Goal: Task Accomplishment & Management: Manage account settings

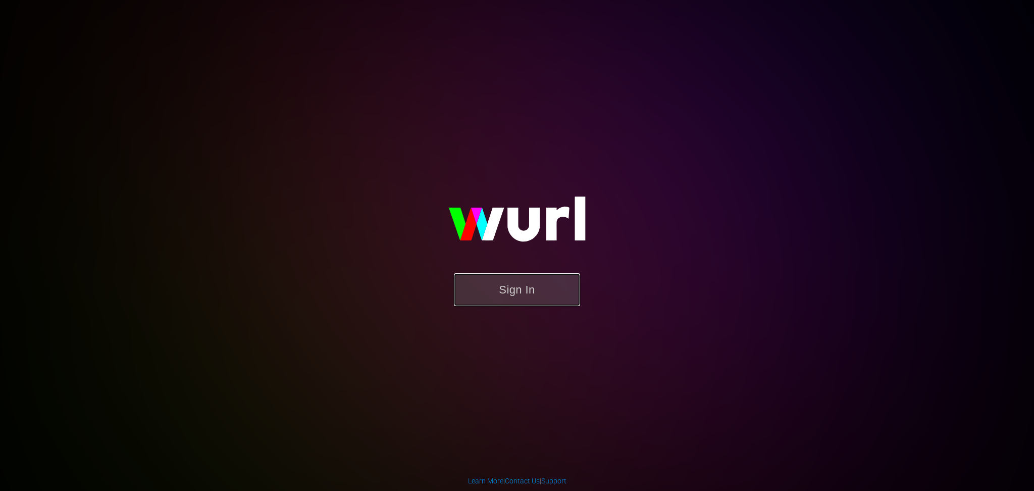
click at [496, 294] on button "Sign In" at bounding box center [517, 289] width 126 height 33
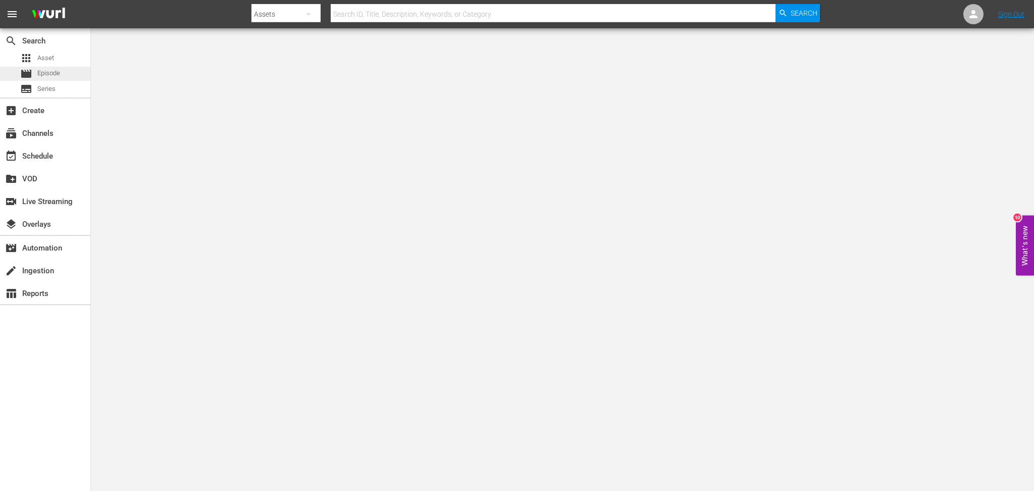
click at [70, 76] on div "movie Episode" at bounding box center [45, 74] width 90 height 14
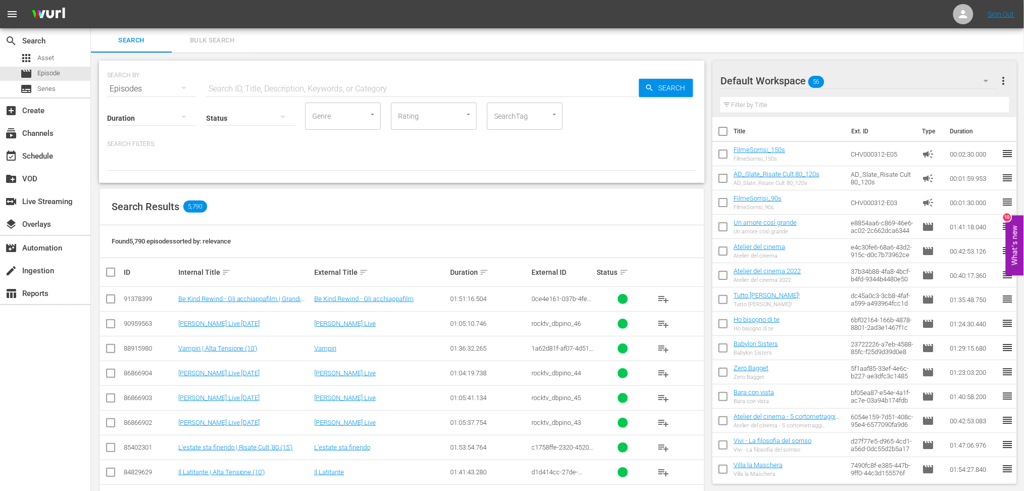
click at [228, 87] on input "text" at bounding box center [422, 89] width 433 height 24
paste input "5b1131fc-089c-4625-92b4-b4cdfa1d3beb"
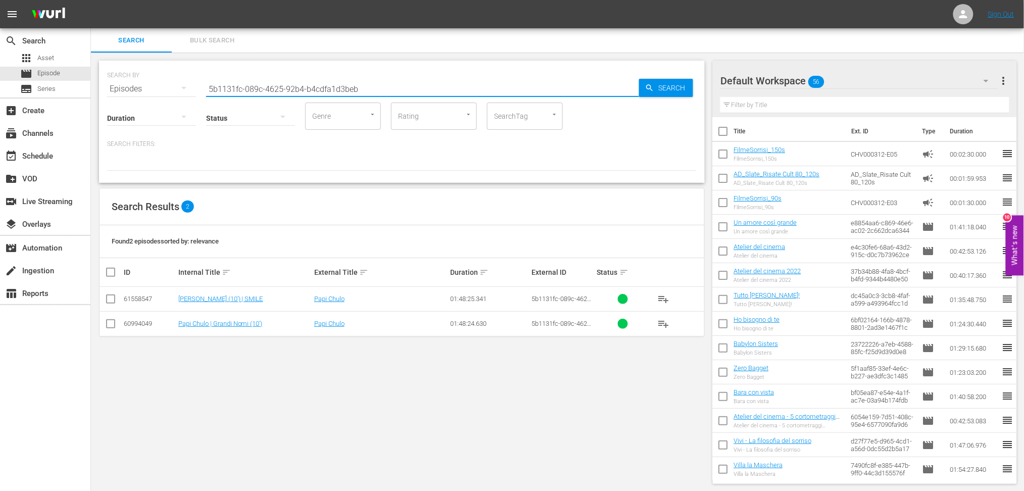
type input "5b1131fc-089c-4625-92b4-b4cdfa1d3beb"
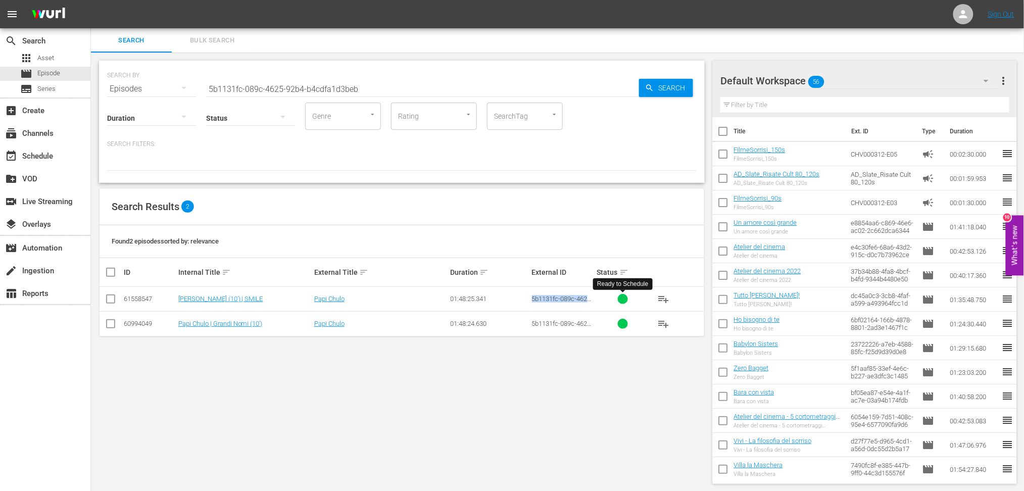
drag, startPoint x: 528, startPoint y: 297, endPoint x: 611, endPoint y: 300, distance: 82.4
click at [611, 300] on tr "61558547 [PERSON_NAME] (10') | SMILE Papi Chulo 01:48:25.341 5b1131fc-089c-4625…" at bounding box center [401, 299] width 605 height 25
click at [562, 296] on span "5b1131fc-089c-4625-92b4-b4cdfa1d3beb" at bounding box center [562, 302] width 61 height 15
click at [197, 302] on link "[PERSON_NAME] (10') | SMILE" at bounding box center [220, 299] width 85 height 8
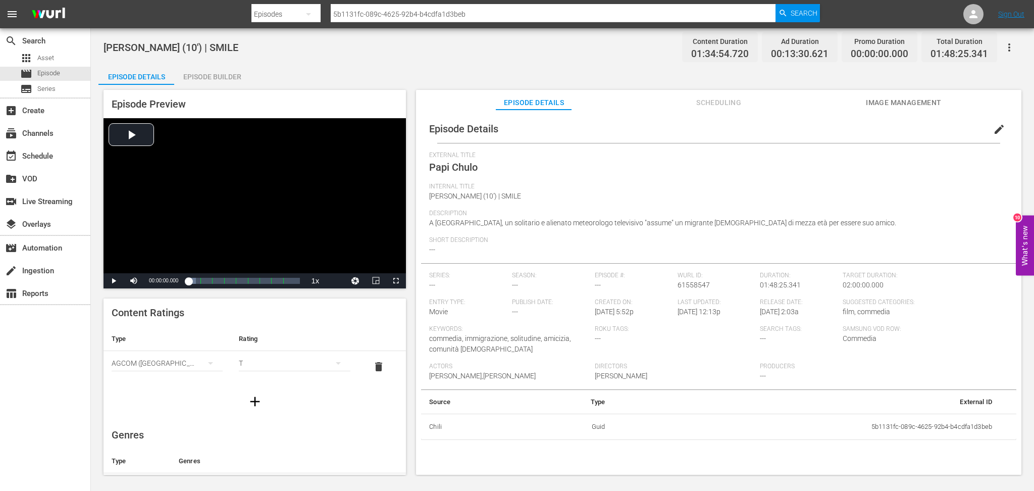
click at [720, 109] on button "Scheduling" at bounding box center [719, 100] width 76 height 20
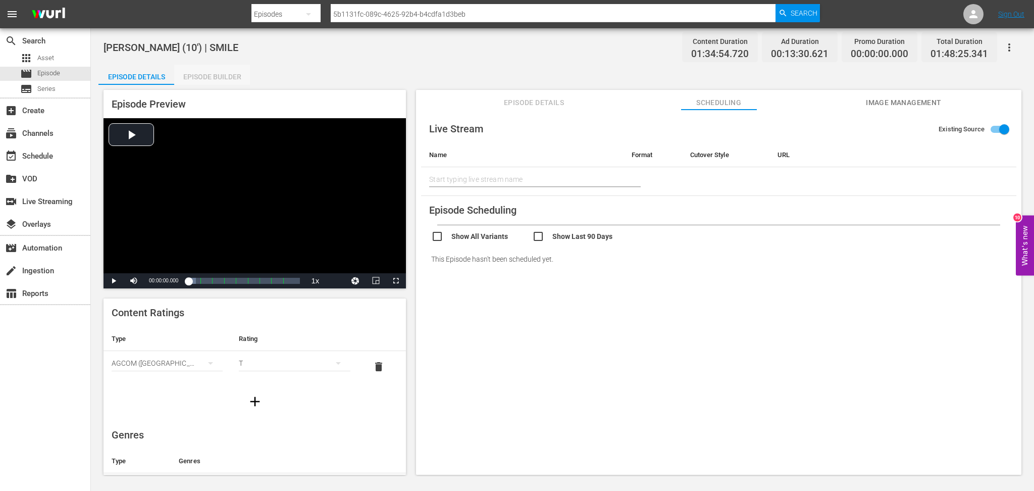
click at [209, 75] on div "Episode Builder" at bounding box center [212, 77] width 76 height 24
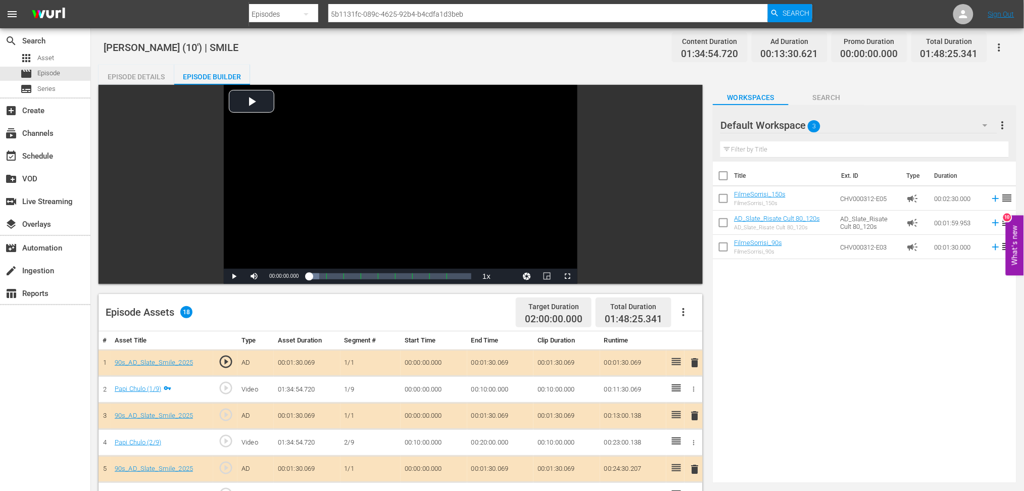
click at [127, 73] on div "Episode Details" at bounding box center [136, 77] width 76 height 24
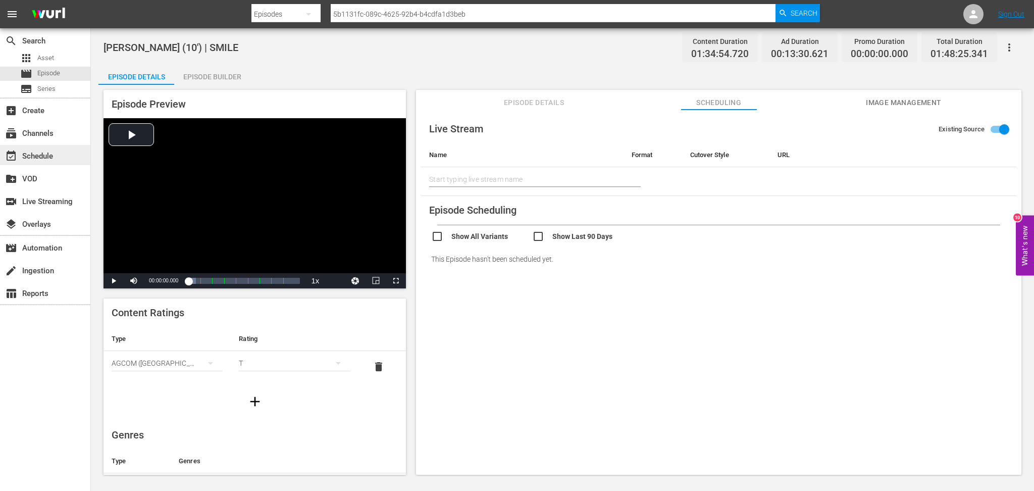
click at [36, 154] on div "event_available Schedule" at bounding box center [28, 154] width 57 height 9
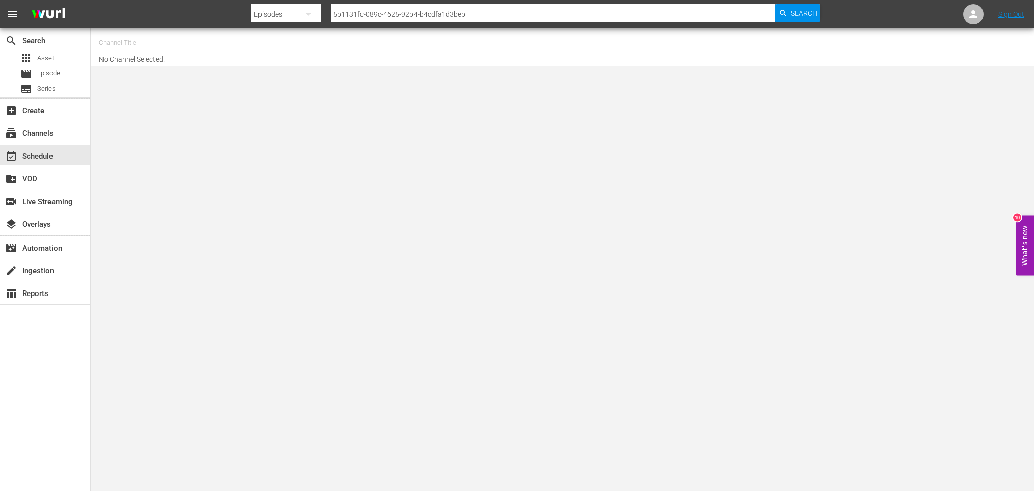
click at [166, 60] on div "Channel Title No Channel Selected." at bounding box center [352, 47] width 506 height 32
click at [40, 130] on div "subscriptions Channels" at bounding box center [28, 131] width 57 height 9
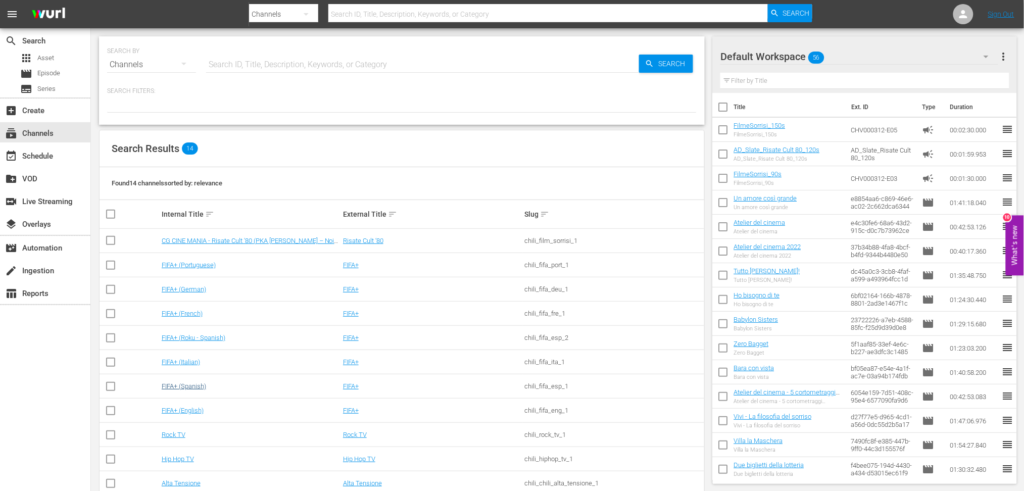
scroll to position [95, 0]
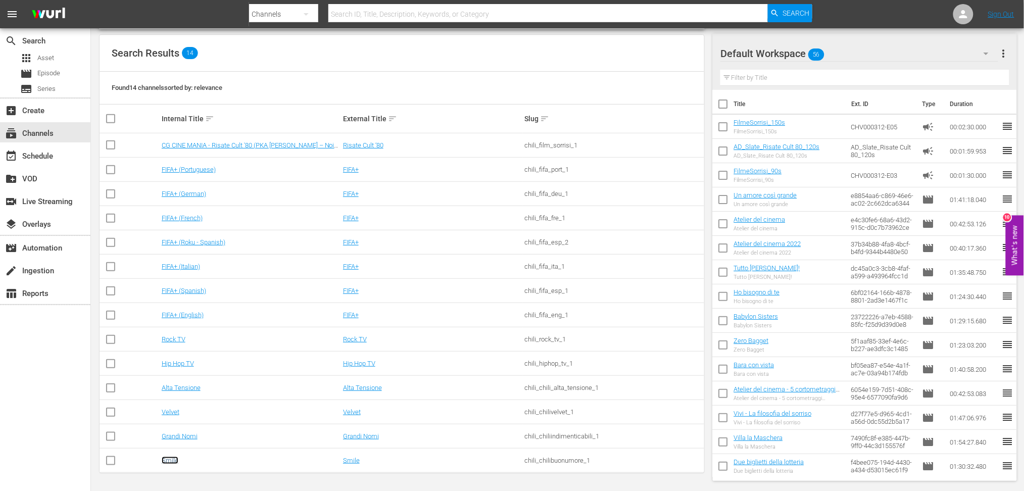
click at [168, 460] on link "Smile" at bounding box center [170, 461] width 17 height 8
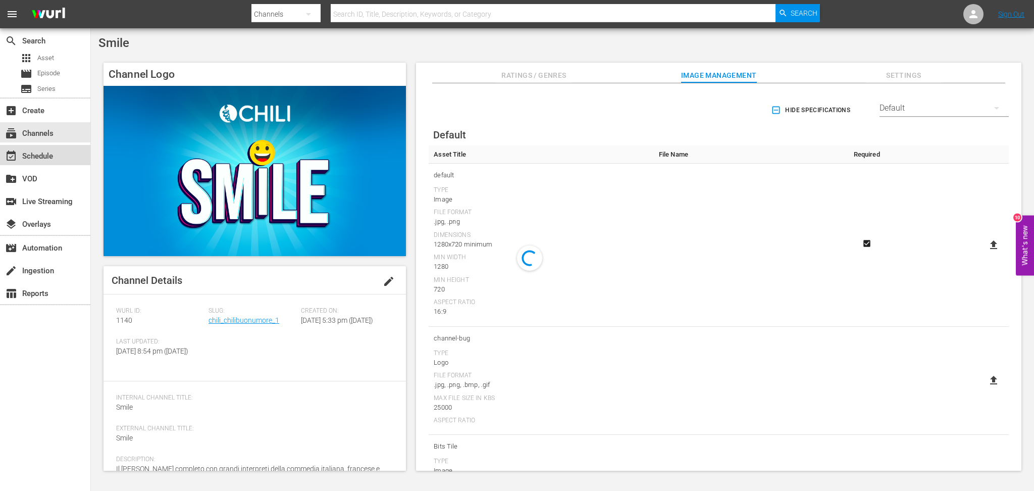
click at [53, 150] on div "event_available Schedule" at bounding box center [28, 154] width 57 height 9
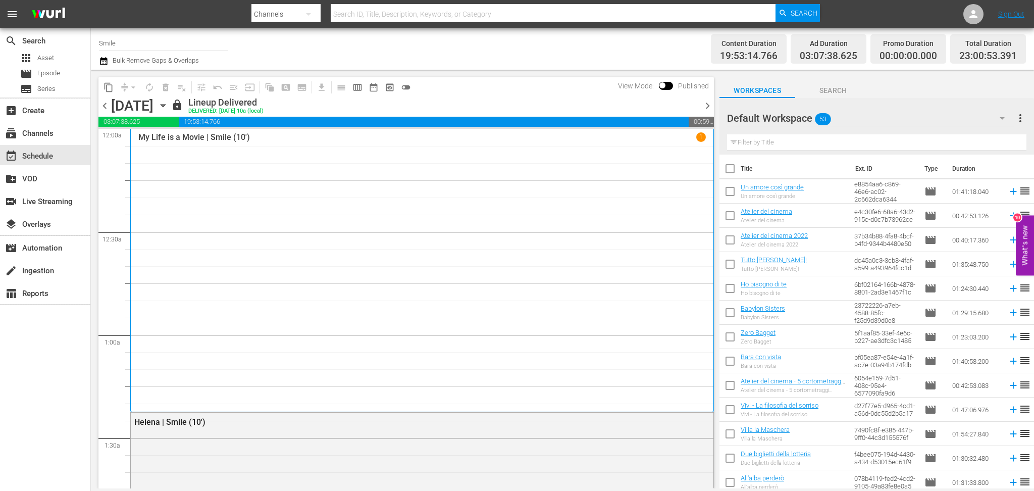
click at [117, 57] on span "Bulk Remove Gaps & Overlaps" at bounding box center [155, 61] width 88 height 8
click at [106, 59] on icon "button" at bounding box center [103, 61] width 7 height 8
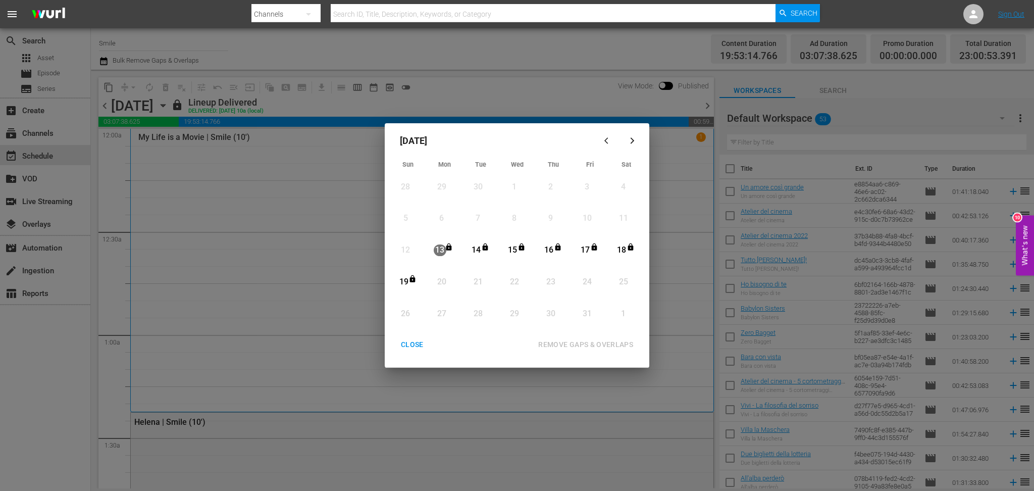
click at [605, 140] on icon "button" at bounding box center [607, 140] width 4 height 6
click at [553, 220] on div "11" at bounding box center [550, 219] width 13 height 12
click at [422, 344] on div "CLOSE" at bounding box center [412, 344] width 39 height 13
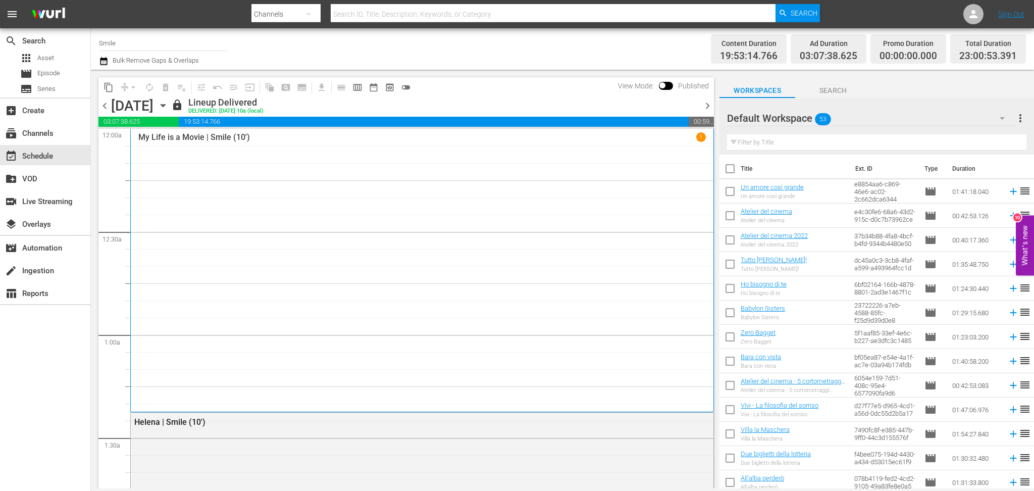
click at [154, 105] on div "[DATE]" at bounding box center [132, 105] width 42 height 17
click at [165, 105] on icon "button" at bounding box center [163, 106] width 5 height 3
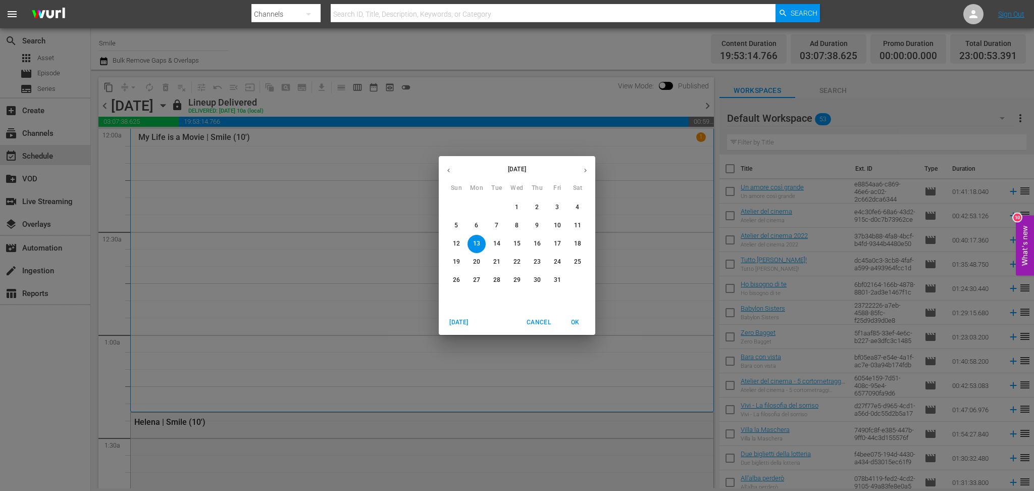
click at [452, 167] on icon "button" at bounding box center [449, 171] width 8 height 8
click at [452, 206] on span "1" at bounding box center [456, 207] width 18 height 9
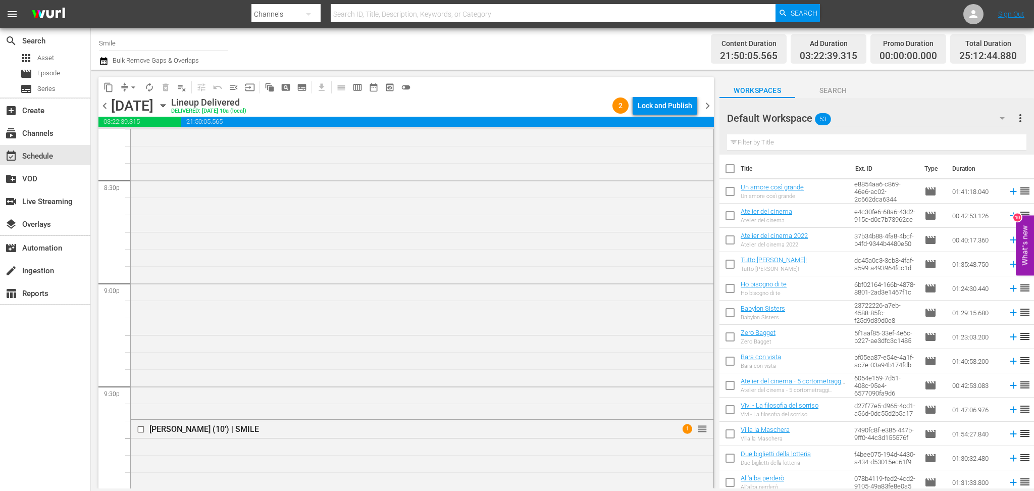
scroll to position [4408, 0]
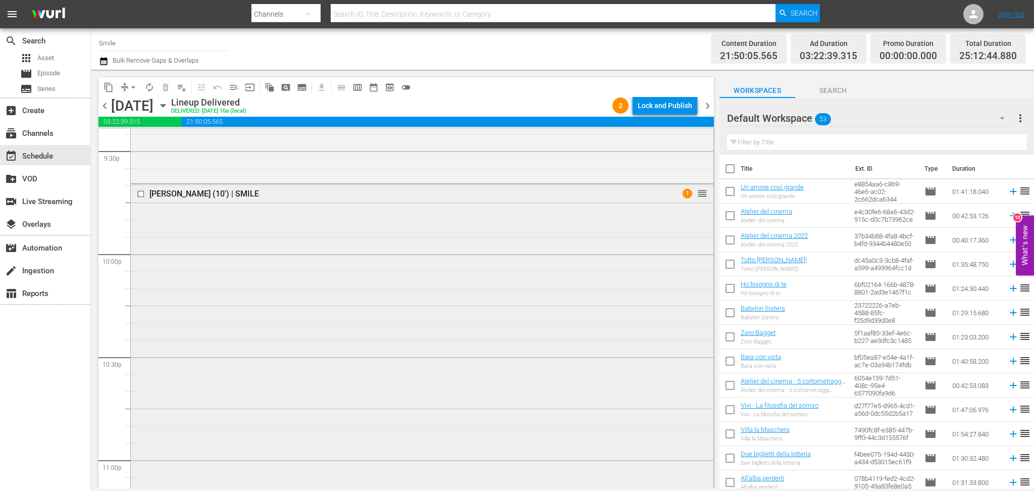
click at [474, 344] on div "[PERSON_NAME] (10') | SMILE 1 reorder" at bounding box center [422, 368] width 583 height 369
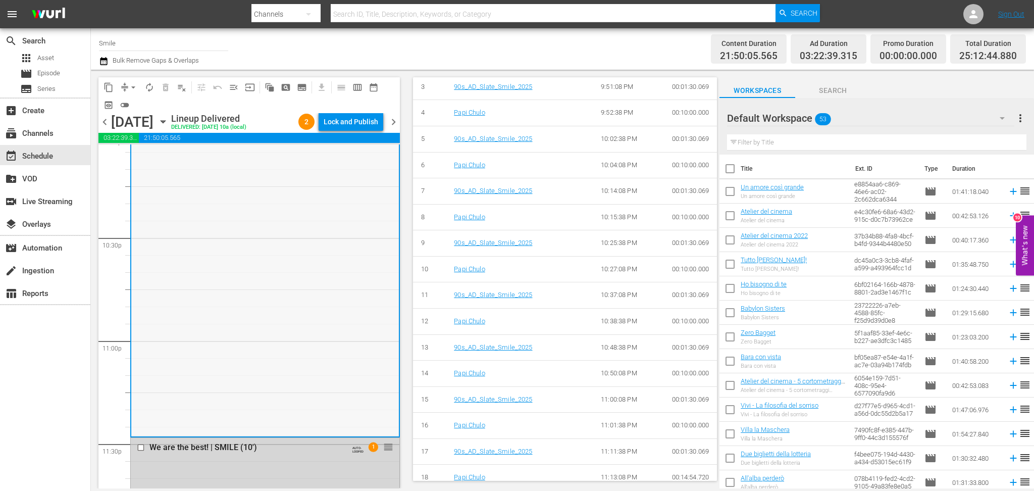
scroll to position [4341, 0]
